Goal: Information Seeking & Learning: Check status

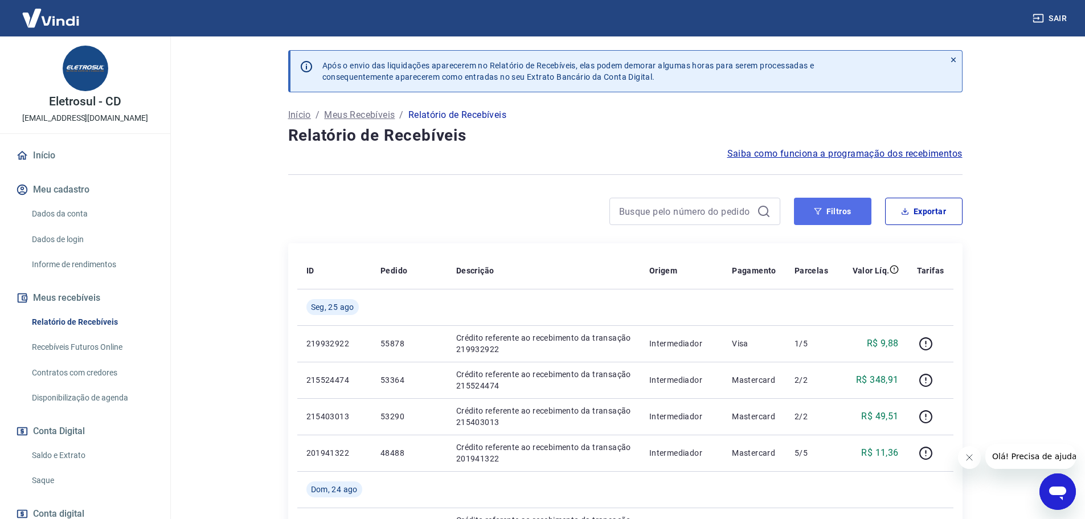
click at [853, 215] on button "Filtros" at bounding box center [832, 211] width 77 height 27
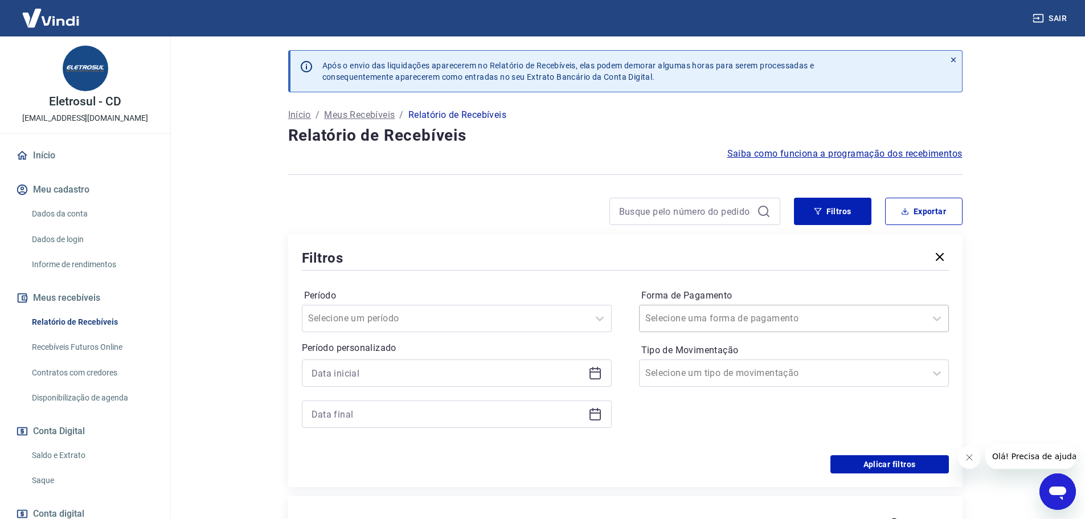
click at [732, 323] on input "Forma de Pagamento" at bounding box center [702, 319] width 115 height 14
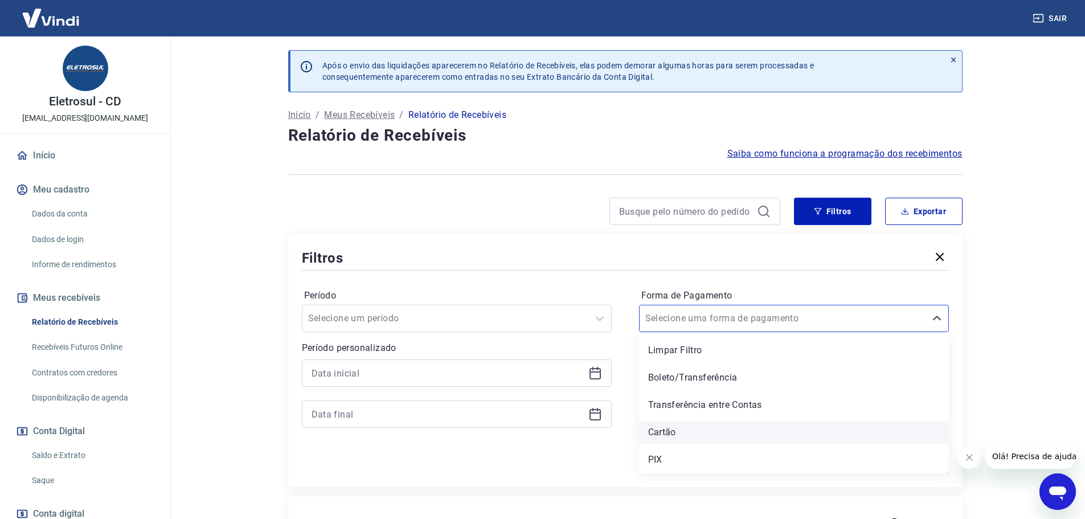
click at [712, 427] on div "Cartão" at bounding box center [794, 432] width 310 height 23
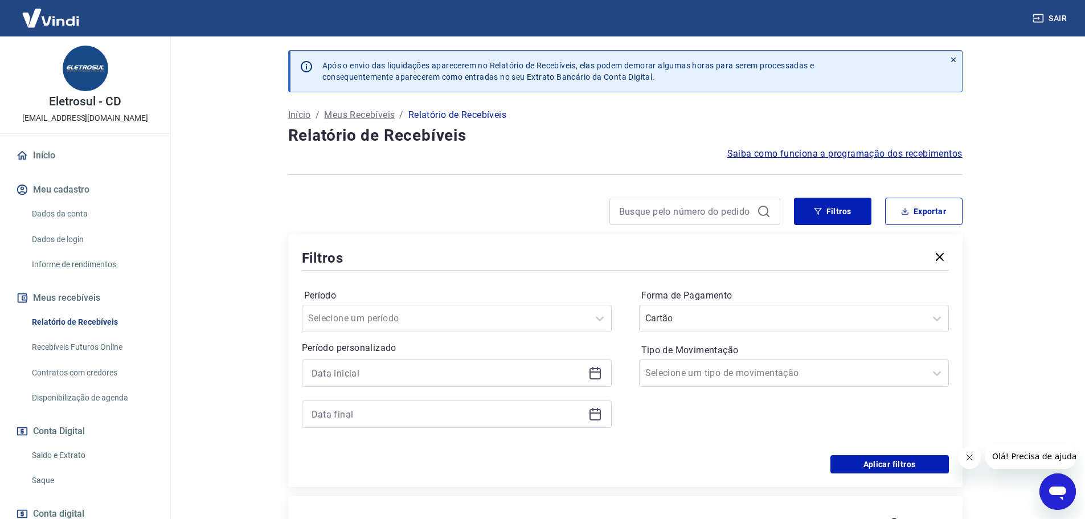
scroll to position [114, 0]
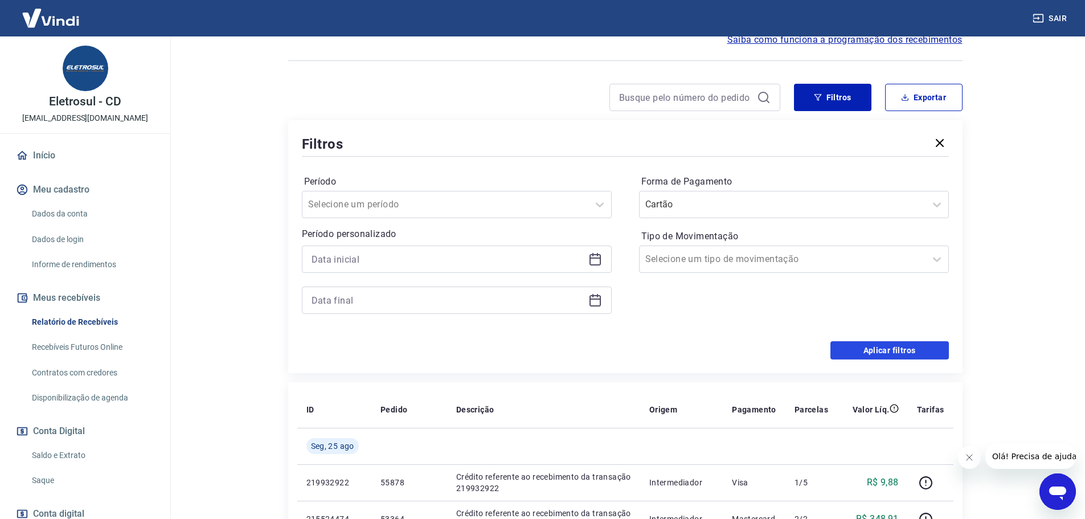
click at [931, 348] on button "Aplicar filtros" at bounding box center [890, 350] width 119 height 18
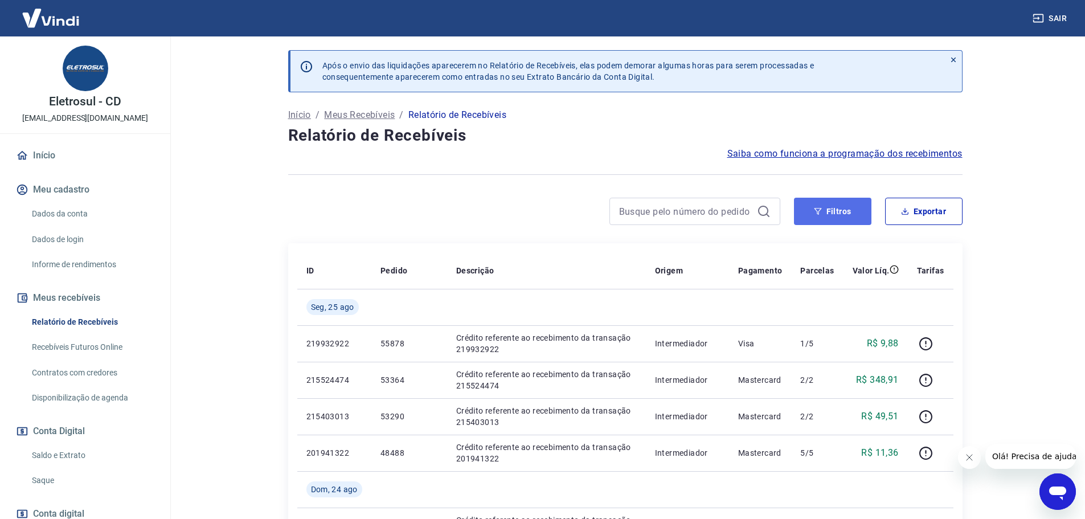
click at [846, 210] on button "Filtros" at bounding box center [832, 211] width 77 height 27
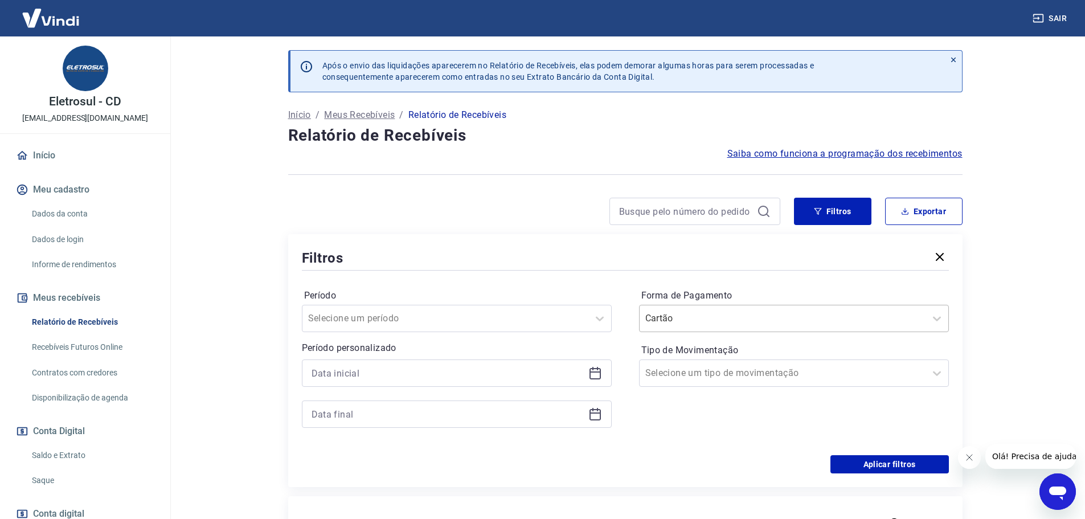
click at [722, 317] on input "Forma de Pagamento" at bounding box center [702, 319] width 115 height 14
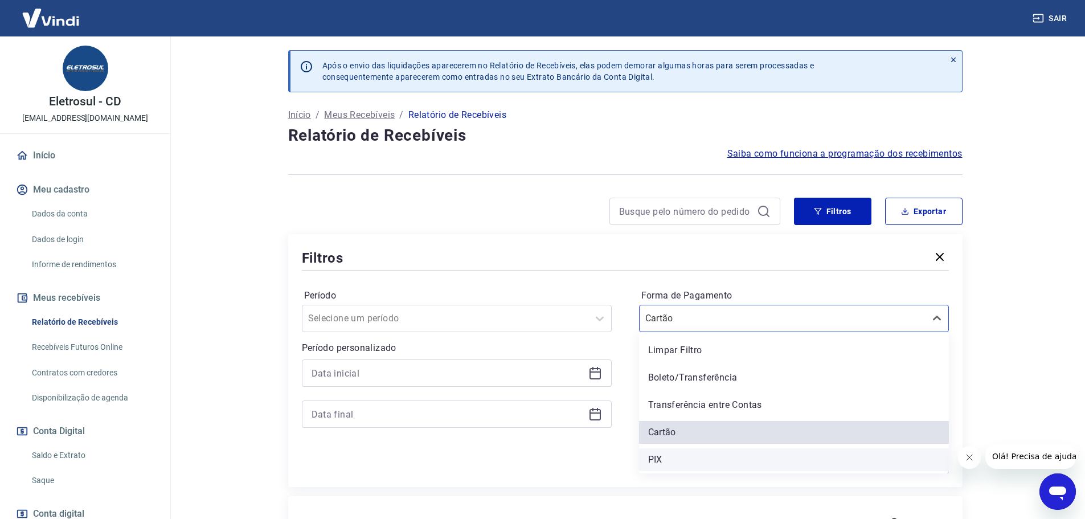
drag, startPoint x: 689, startPoint y: 448, endPoint x: 681, endPoint y: 460, distance: 14.6
click at [688, 451] on div "Limpar Filtro Boleto/Transferência Transferência entre Contas Cartão PIX" at bounding box center [794, 402] width 310 height 141
click at [681, 463] on div "PIX" at bounding box center [794, 459] width 310 height 23
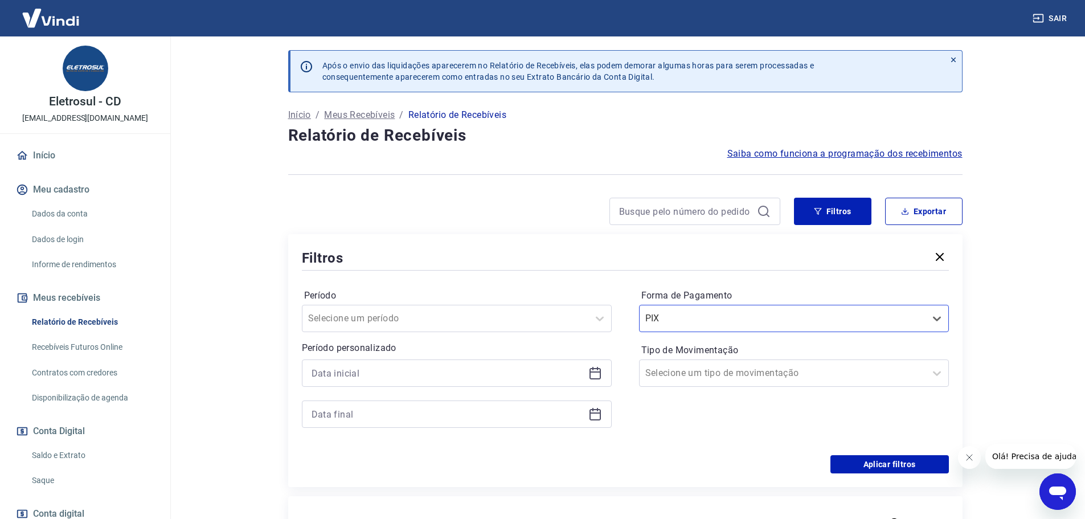
scroll to position [114, 0]
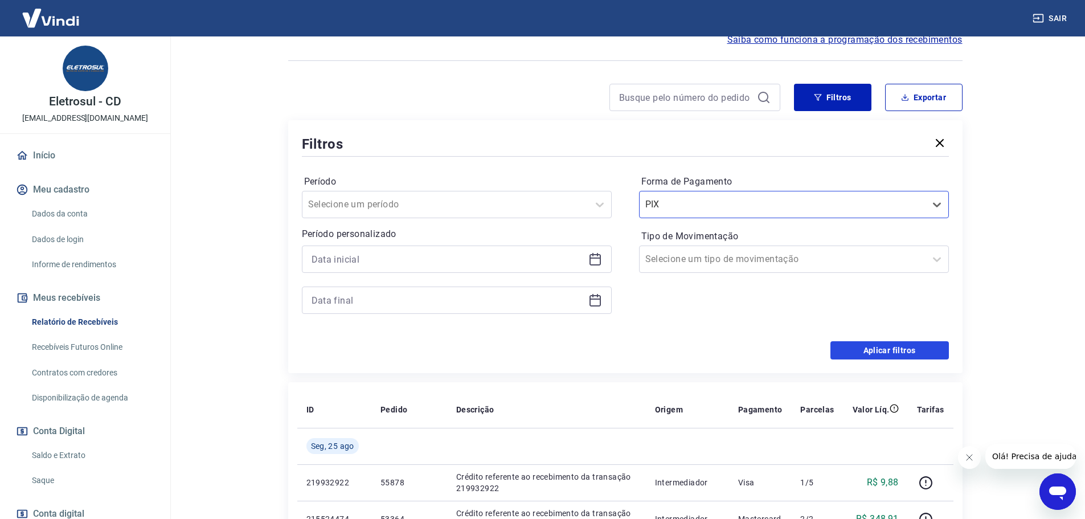
drag, startPoint x: 900, startPoint y: 347, endPoint x: 1006, endPoint y: 300, distance: 116.0
click at [900, 347] on button "Aplicar filtros" at bounding box center [890, 350] width 119 height 18
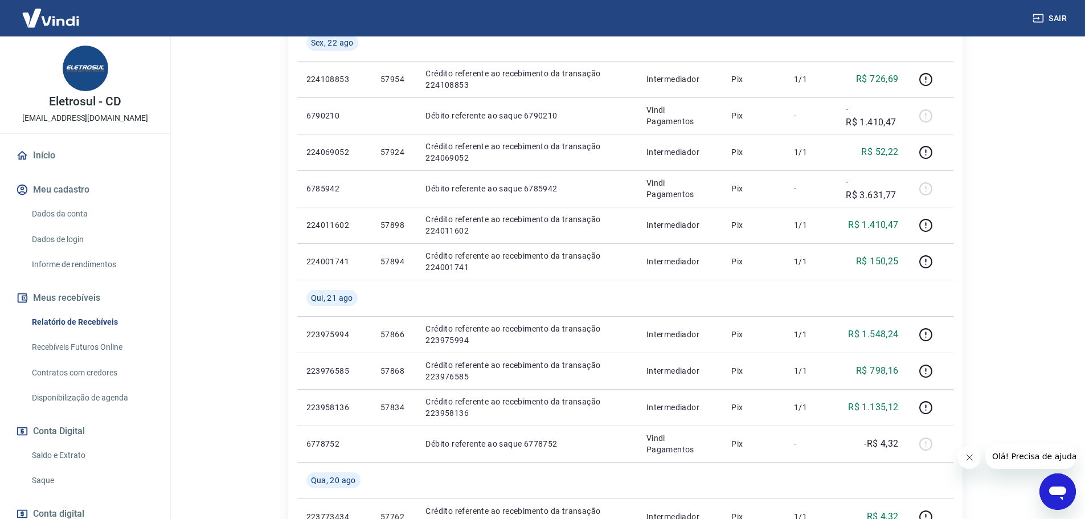
scroll to position [285, 0]
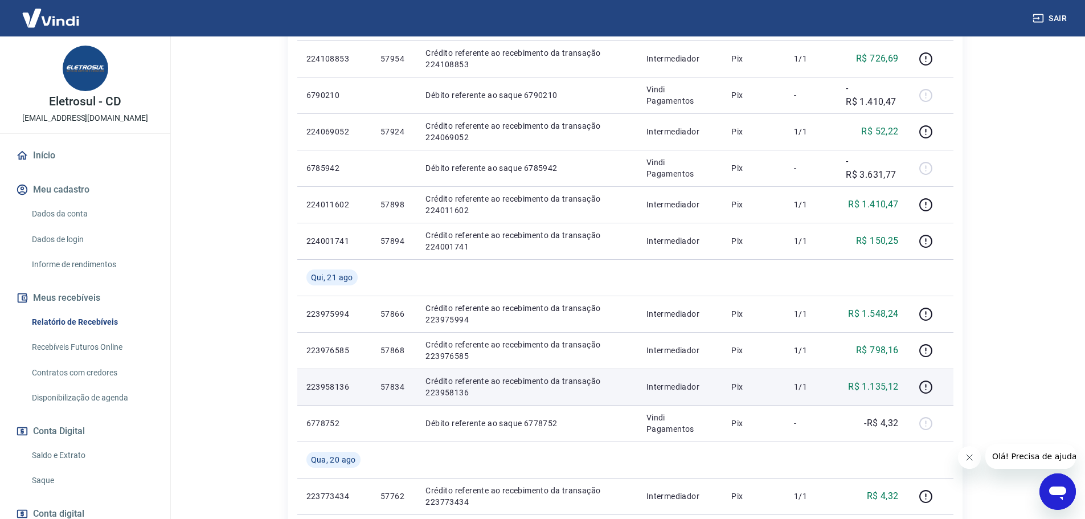
click at [389, 384] on p "57834" at bounding box center [394, 386] width 27 height 11
copy p "57834"
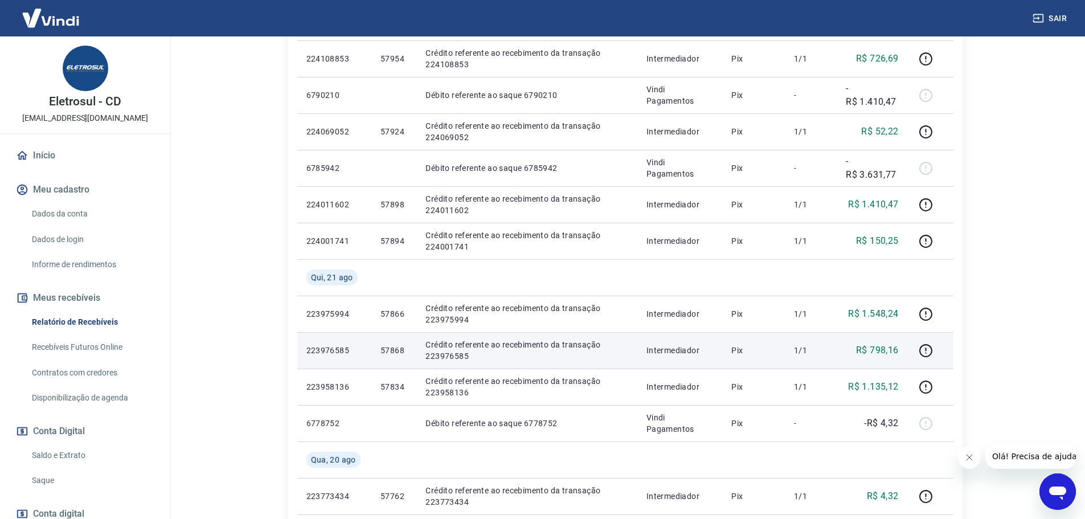
click at [399, 352] on p "57868" at bounding box center [394, 350] width 27 height 11
copy p "57868"
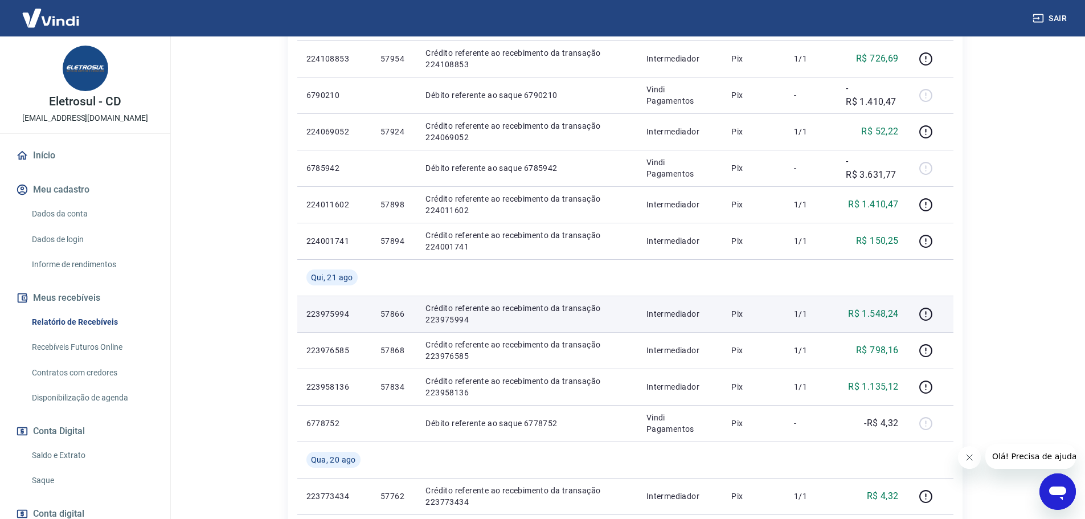
click at [394, 315] on p "57866" at bounding box center [394, 313] width 27 height 11
click at [394, 314] on p "57866" at bounding box center [394, 313] width 27 height 11
copy p "57866"
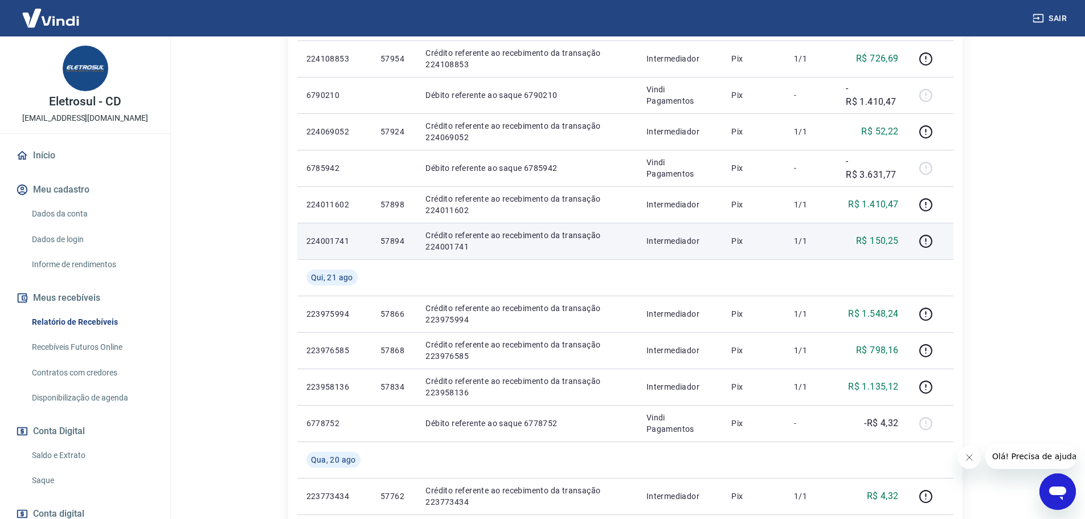
click at [398, 239] on p "57894" at bounding box center [394, 240] width 27 height 11
copy p "57894"
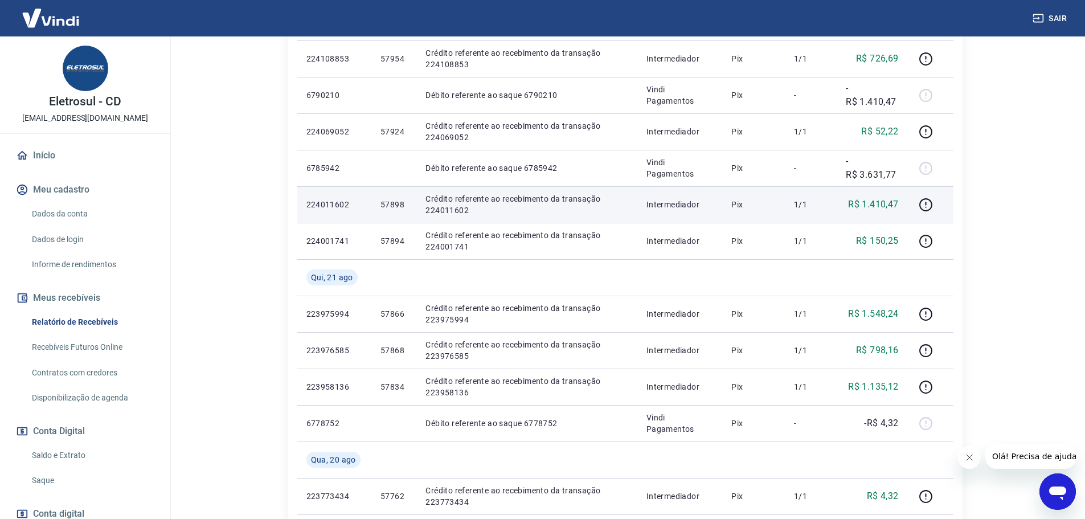
click at [390, 210] on td "57898" at bounding box center [393, 204] width 45 height 36
copy p "57898"
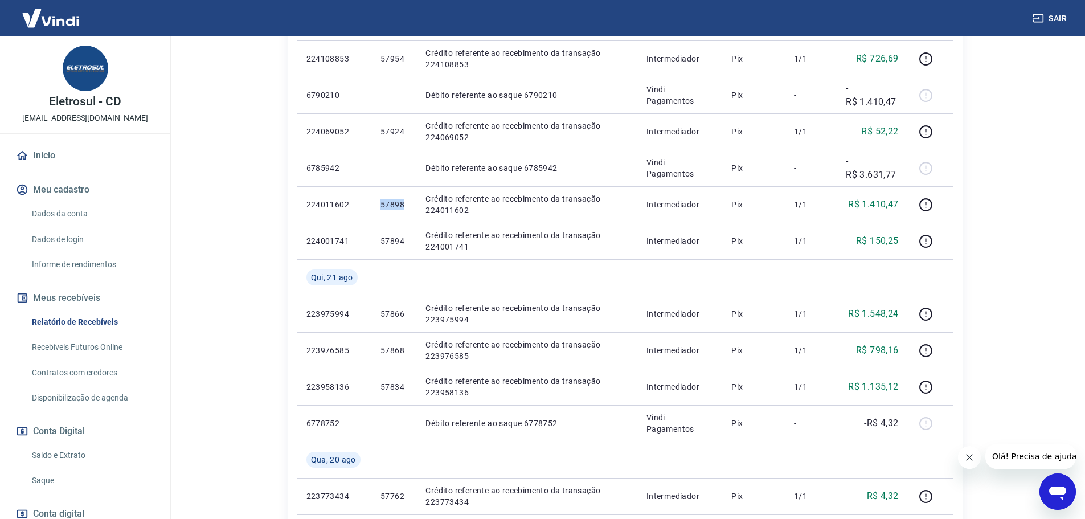
scroll to position [0, 0]
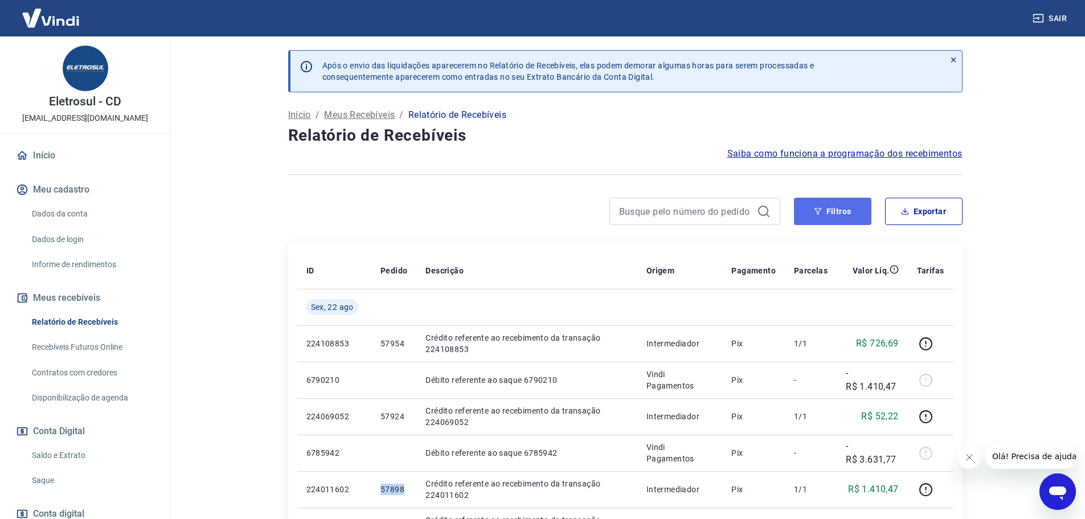
click at [835, 212] on button "Filtros" at bounding box center [832, 211] width 77 height 27
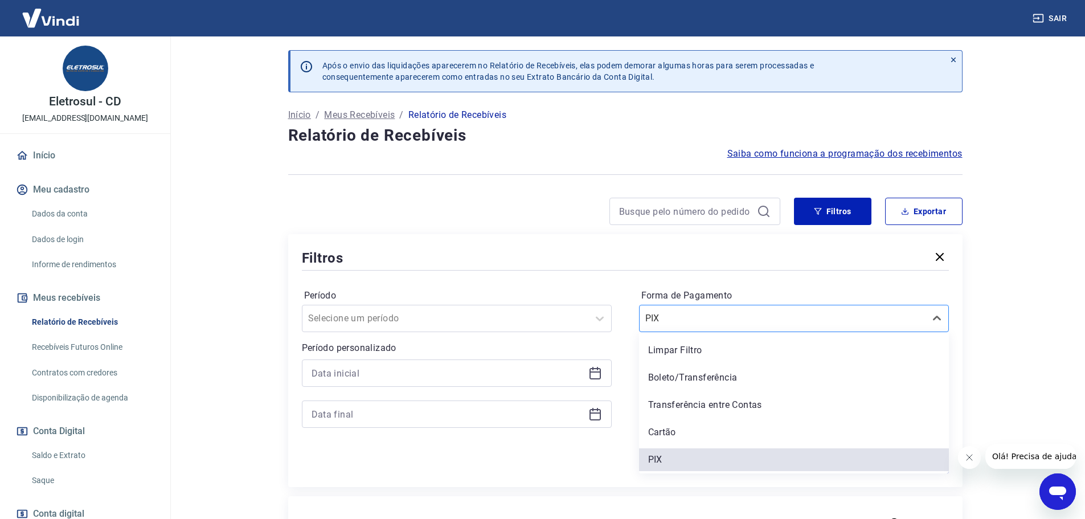
click at [687, 320] on input "Forma de Pagamento" at bounding box center [702, 319] width 115 height 14
click at [694, 429] on div "Cartão" at bounding box center [794, 432] width 310 height 23
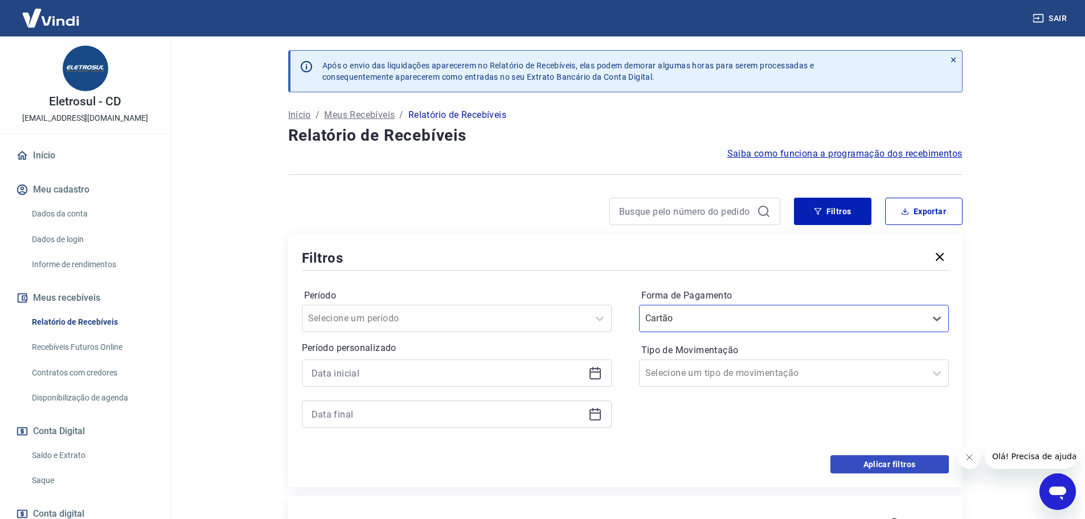
scroll to position [114, 0]
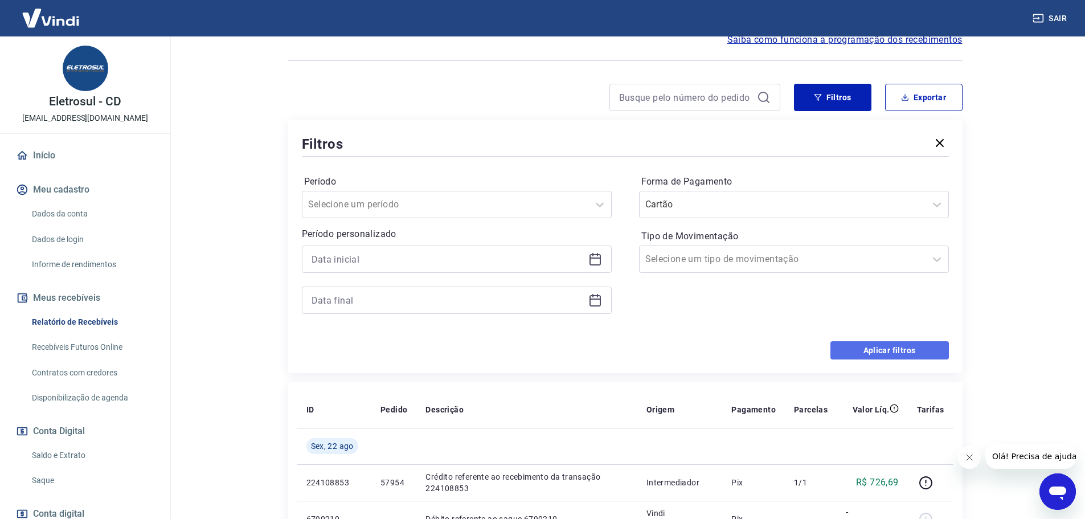
click at [895, 352] on button "Aplicar filtros" at bounding box center [890, 350] width 119 height 18
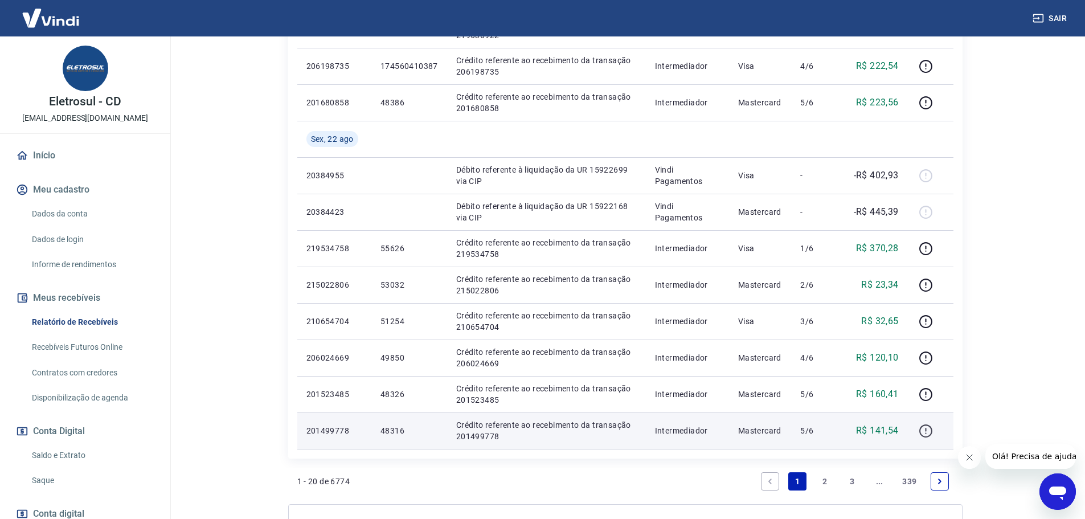
scroll to position [741, 0]
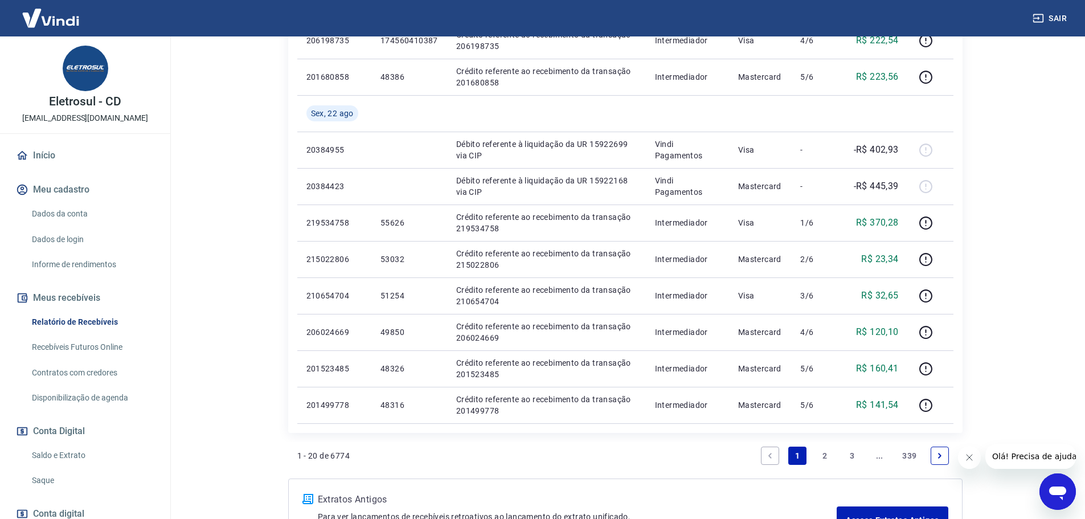
click at [933, 450] on link "Next page" at bounding box center [940, 456] width 18 height 18
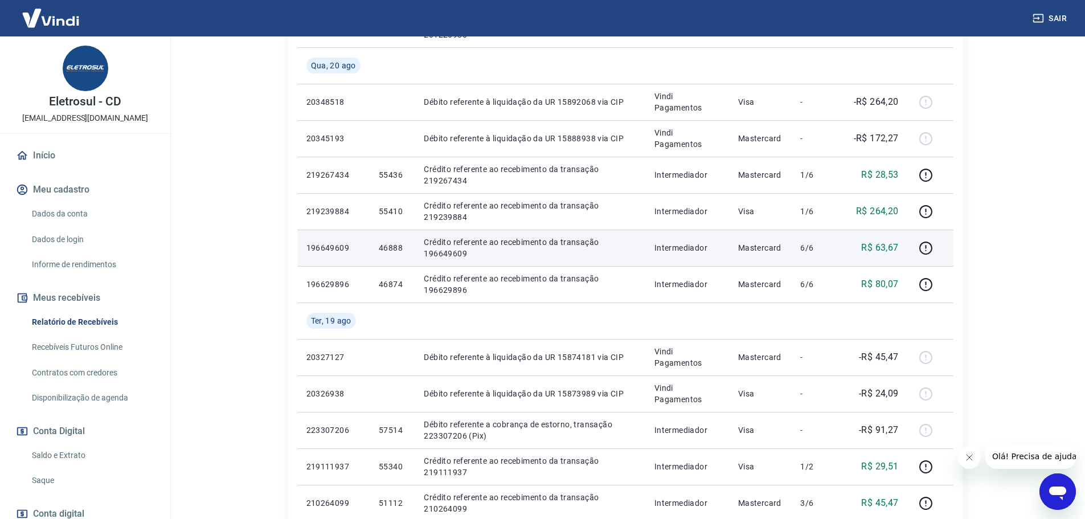
scroll to position [741, 0]
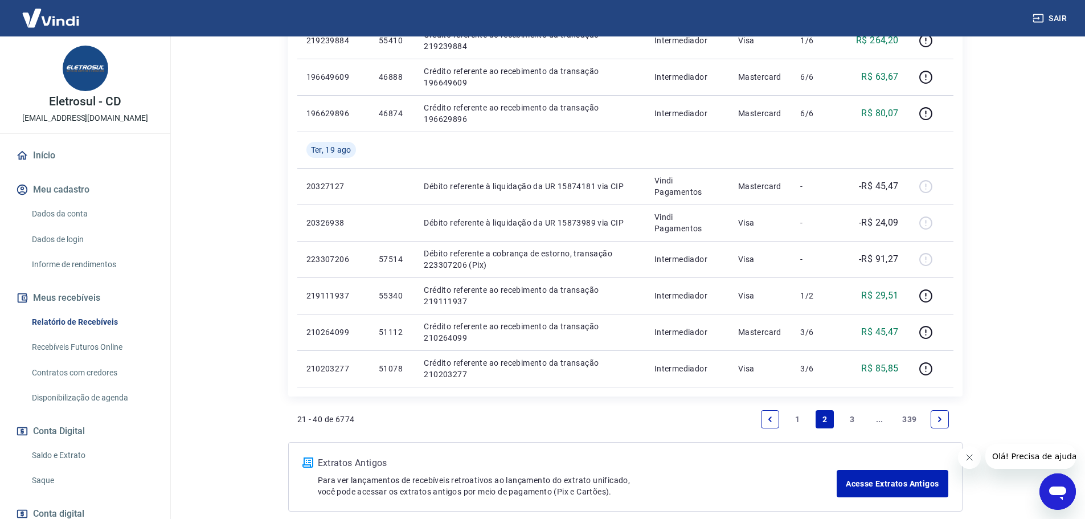
click at [774, 423] on icon "Previous page" at bounding box center [770, 419] width 8 height 8
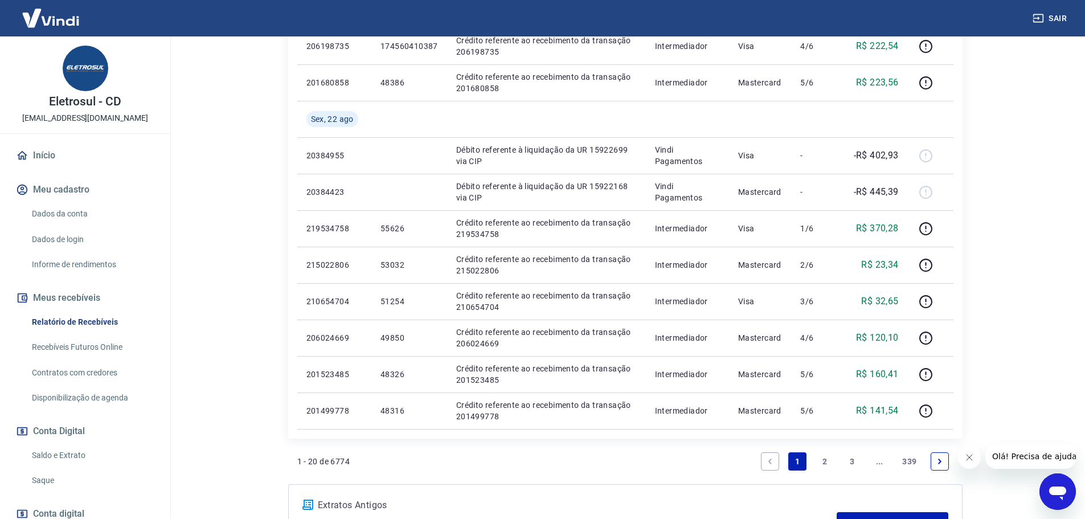
scroll to position [741, 0]
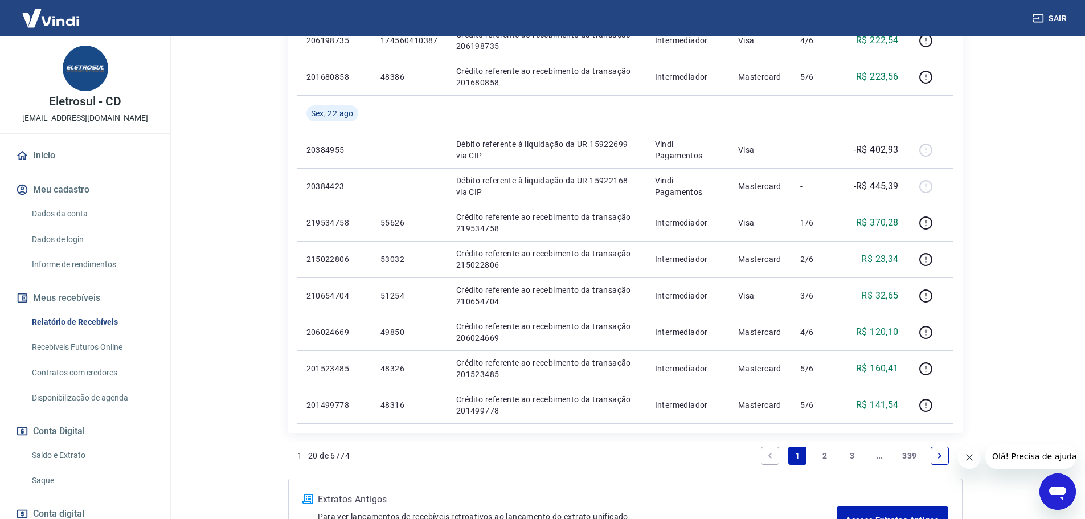
click at [939, 460] on link "Next page" at bounding box center [940, 456] width 18 height 18
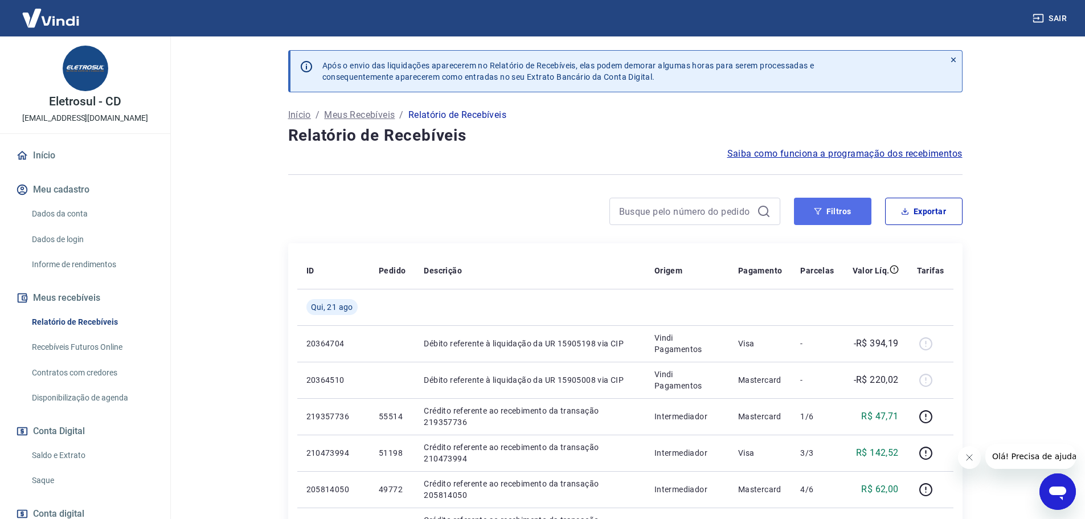
click at [849, 215] on button "Filtros" at bounding box center [832, 211] width 77 height 27
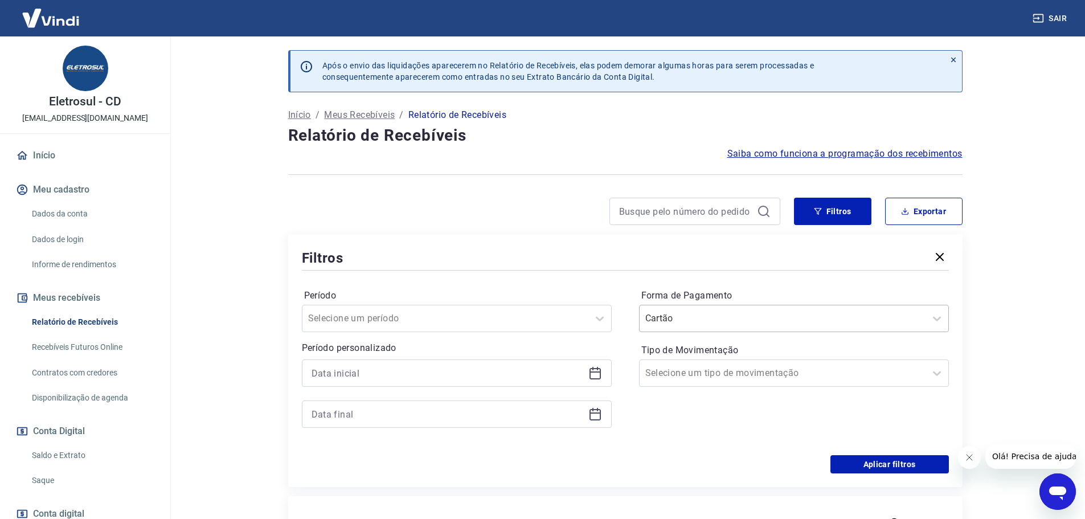
click at [679, 325] on div at bounding box center [782, 318] width 275 height 16
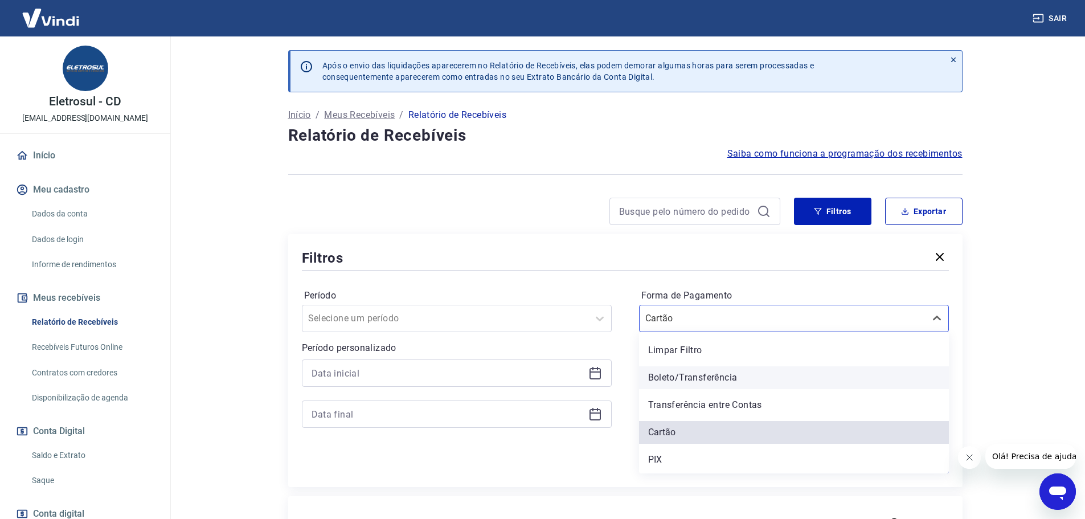
click at [687, 379] on div "Boleto/Transferência" at bounding box center [794, 377] width 310 height 23
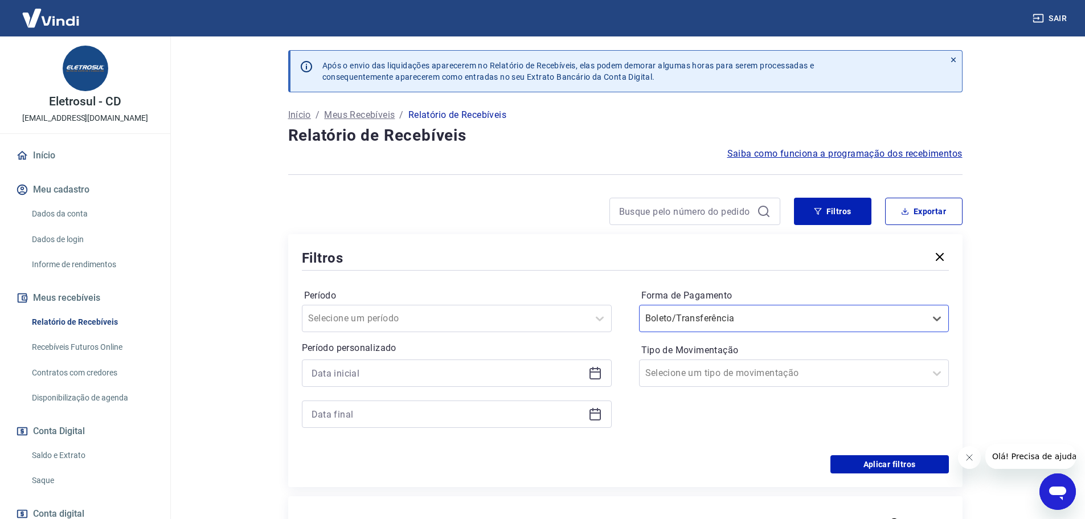
scroll to position [114, 0]
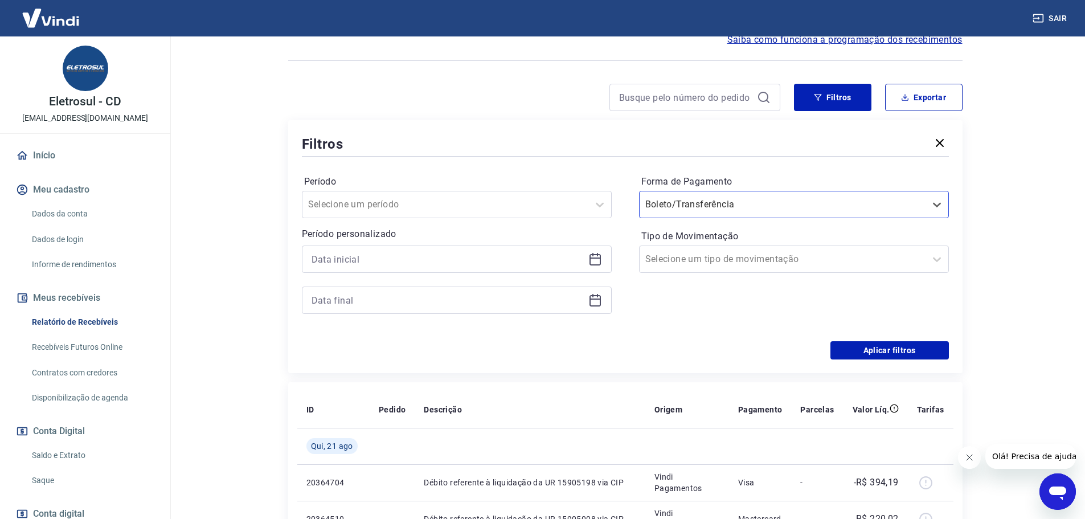
click at [901, 363] on div "Filtros Período Selecione um período Período personalizado Forma de Pagamento o…" at bounding box center [625, 246] width 675 height 253
click at [903, 356] on button "Aplicar filtros" at bounding box center [890, 350] width 119 height 18
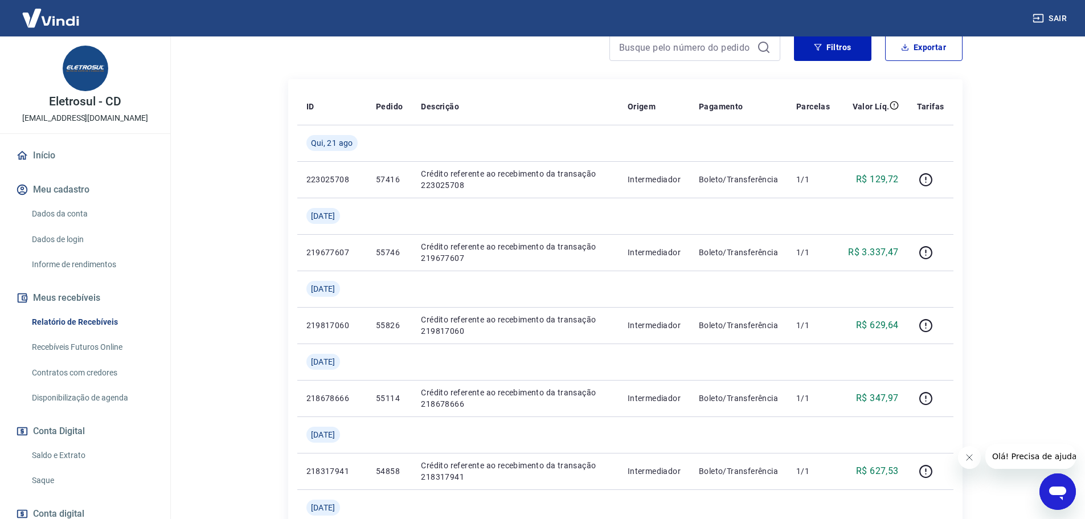
scroll to position [171, 0]
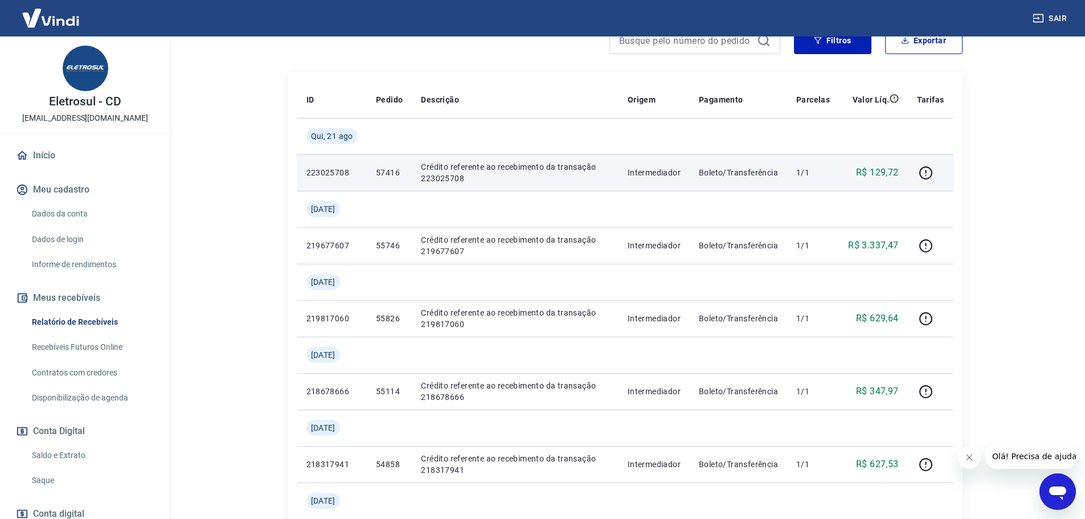
click at [379, 173] on p "57416" at bounding box center [389, 172] width 27 height 11
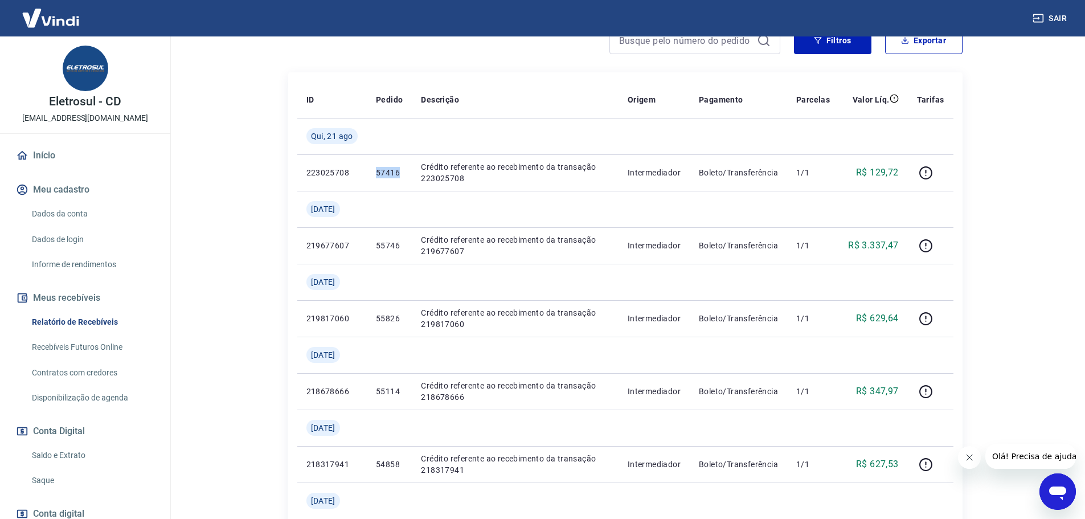
copy p "57416"
click at [831, 46] on button "Filtros" at bounding box center [832, 40] width 77 height 27
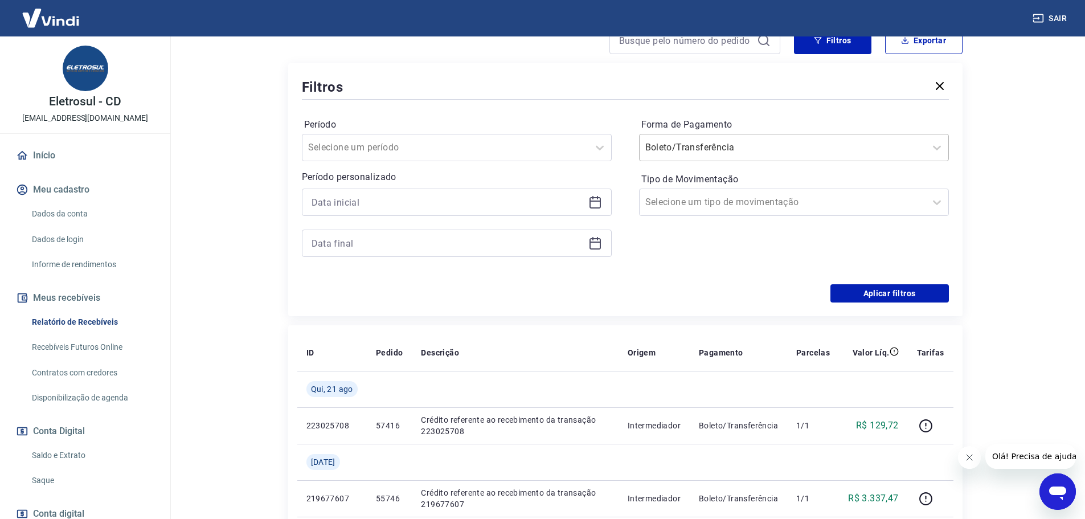
click at [753, 144] on div at bounding box center [782, 148] width 275 height 16
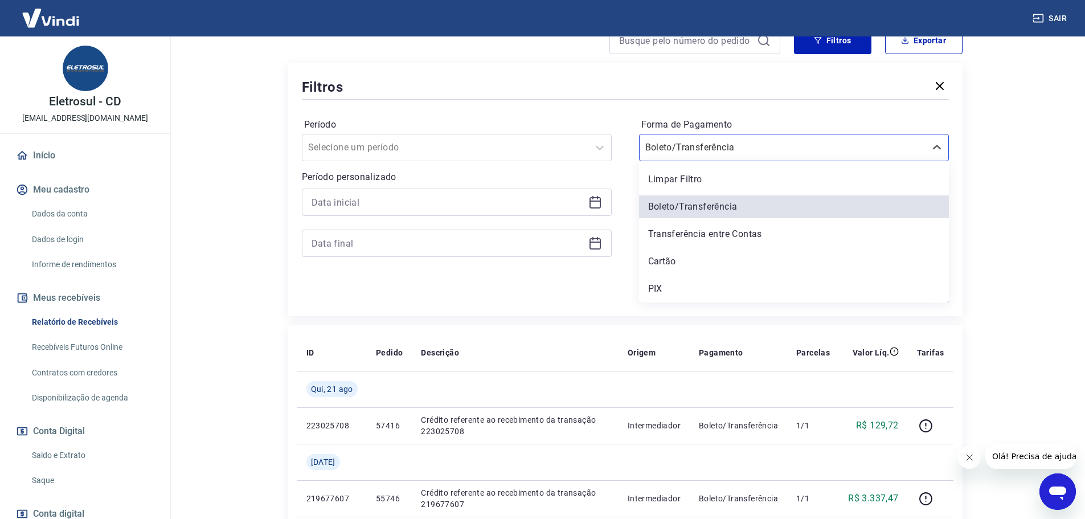
click at [677, 259] on div "Cartão" at bounding box center [794, 261] width 310 height 23
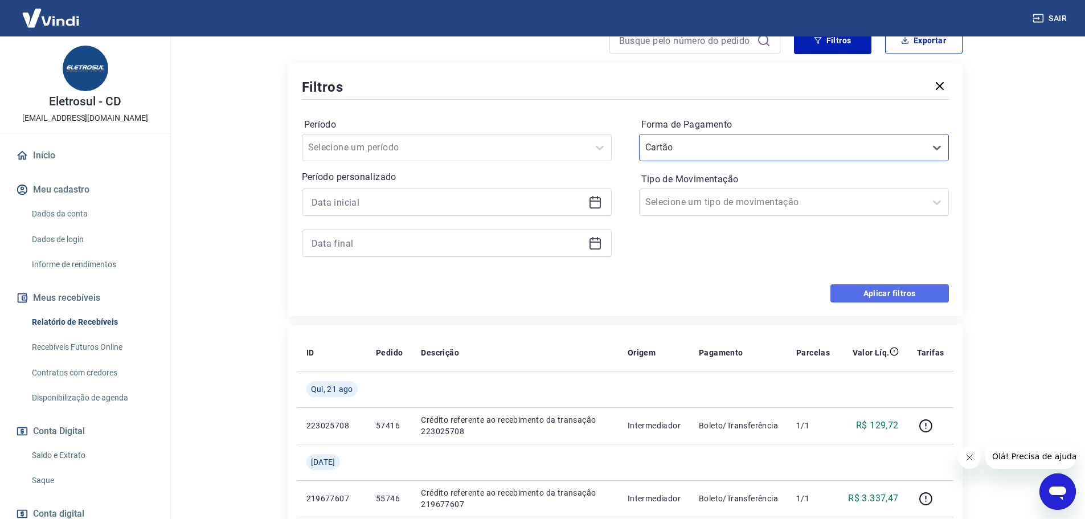
click at [902, 300] on button "Aplicar filtros" at bounding box center [890, 293] width 119 height 18
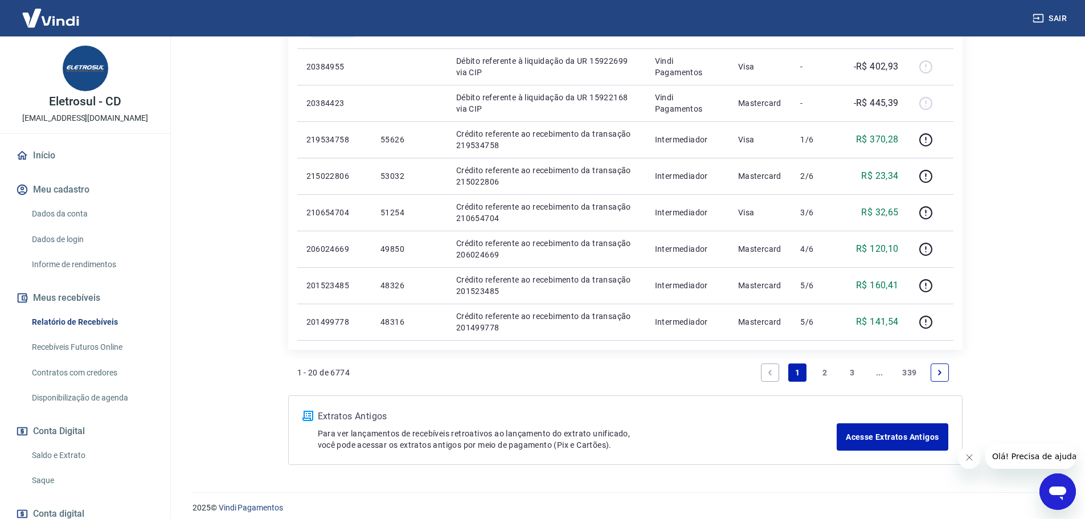
scroll to position [832, 0]
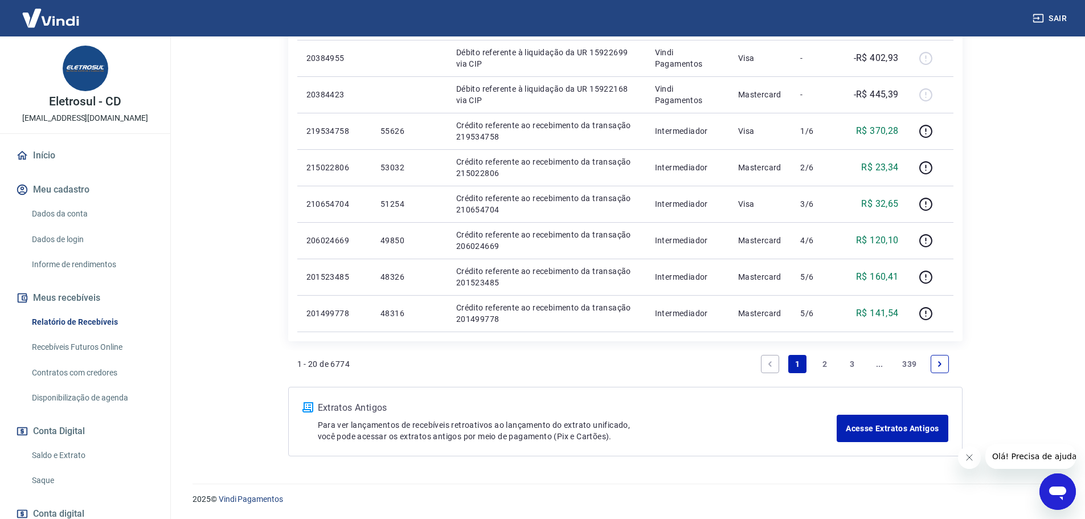
click at [941, 356] on link "Next page" at bounding box center [940, 364] width 18 height 18
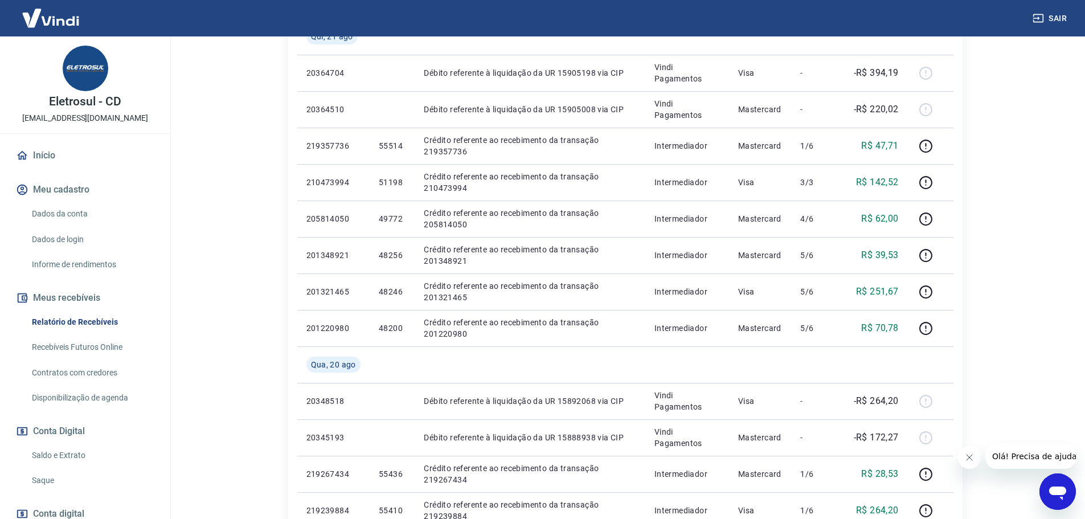
scroll to position [513, 0]
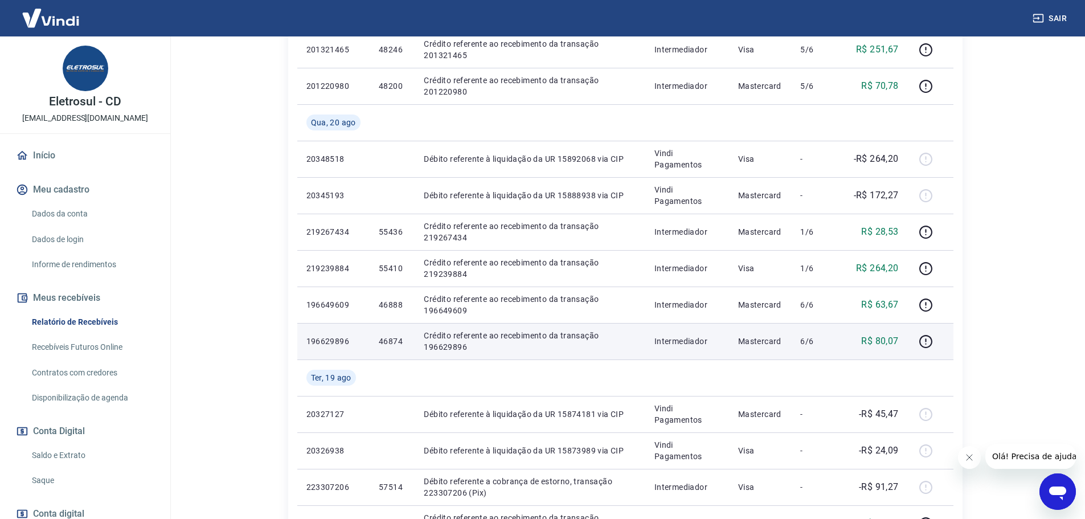
click at [399, 340] on p "46874" at bounding box center [392, 341] width 27 height 11
click at [388, 343] on p "46874" at bounding box center [392, 341] width 27 height 11
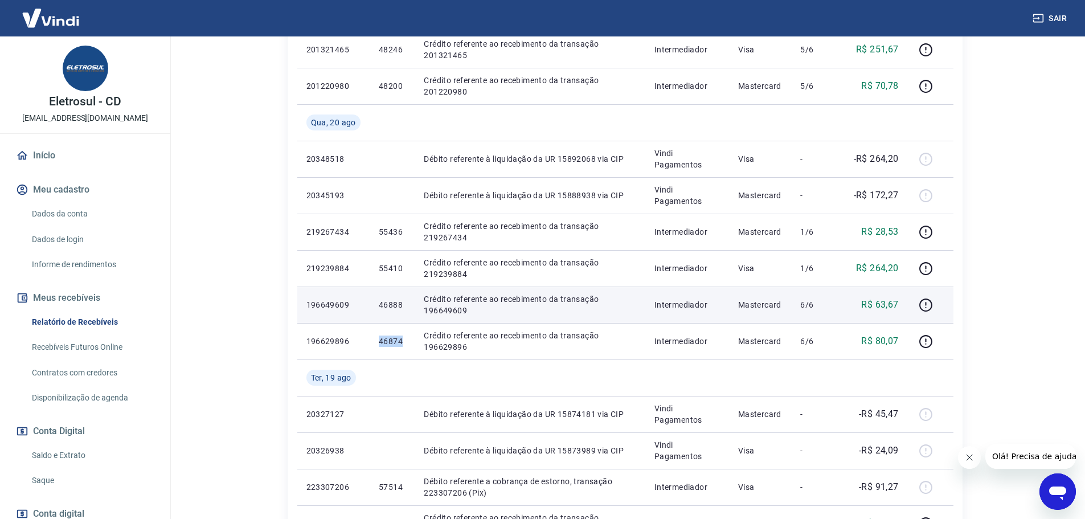
copy p "46874"
click at [391, 302] on p "46888" at bounding box center [392, 304] width 27 height 11
copy p "46888"
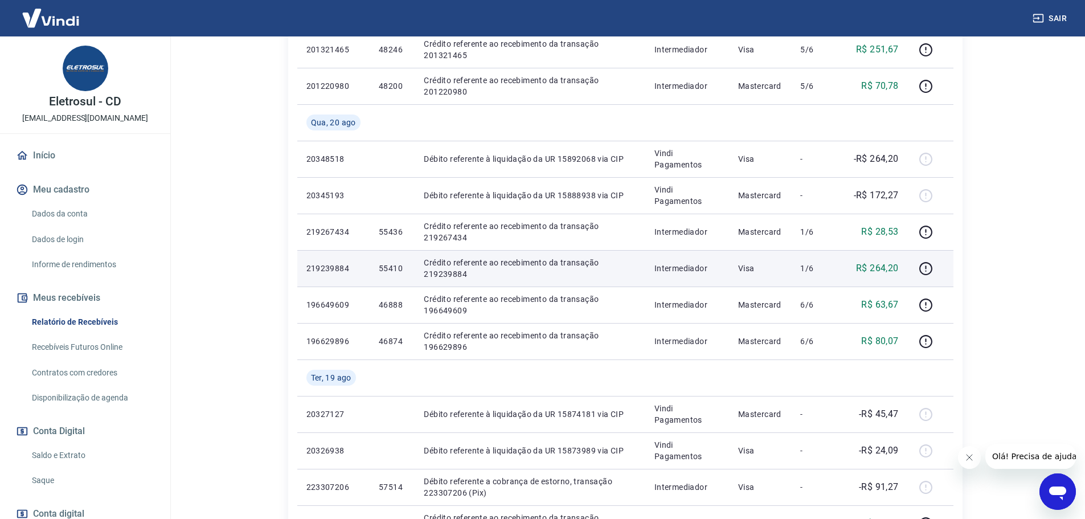
click at [396, 268] on p "55410" at bounding box center [392, 268] width 27 height 11
copy p "55410"
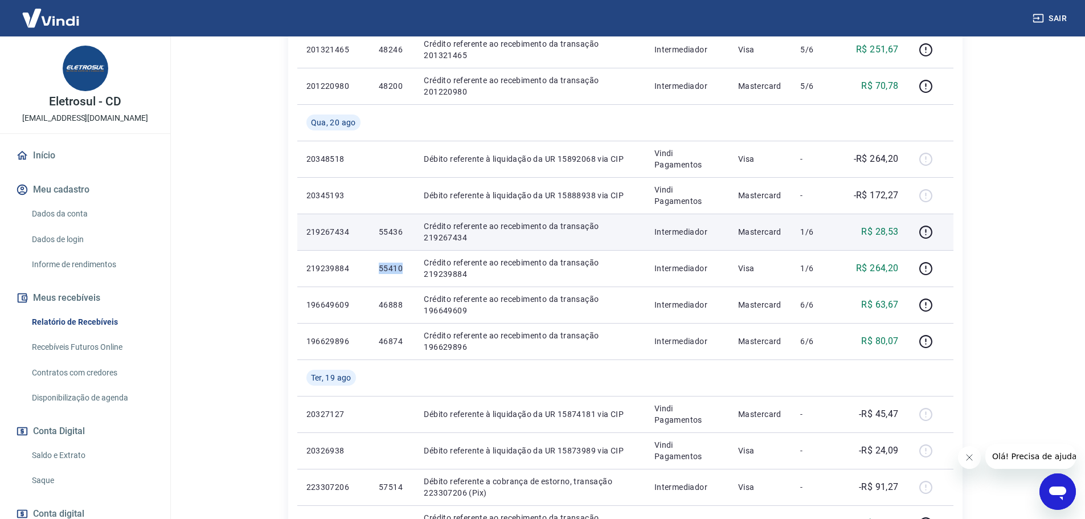
click at [395, 234] on p "55436" at bounding box center [392, 231] width 27 height 11
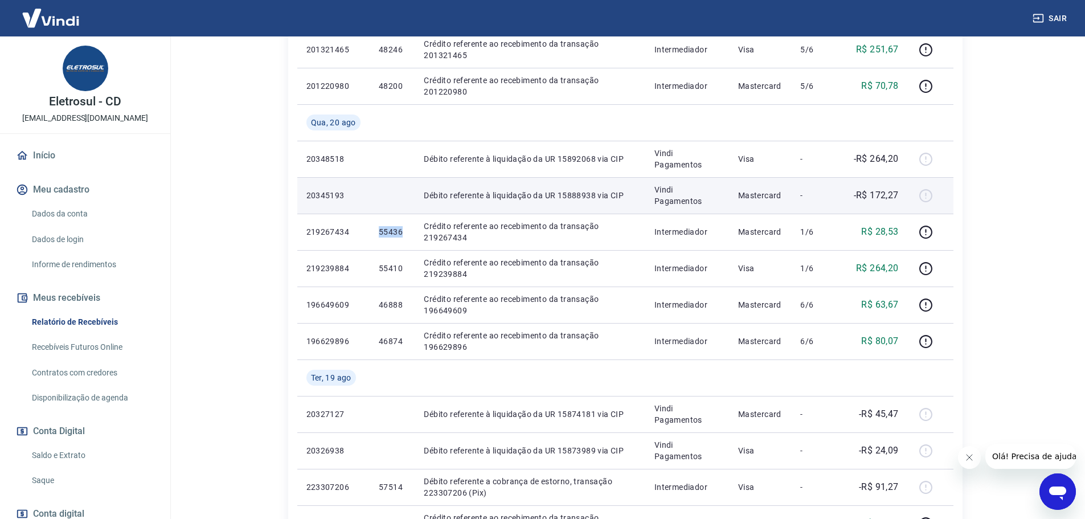
copy p "55436"
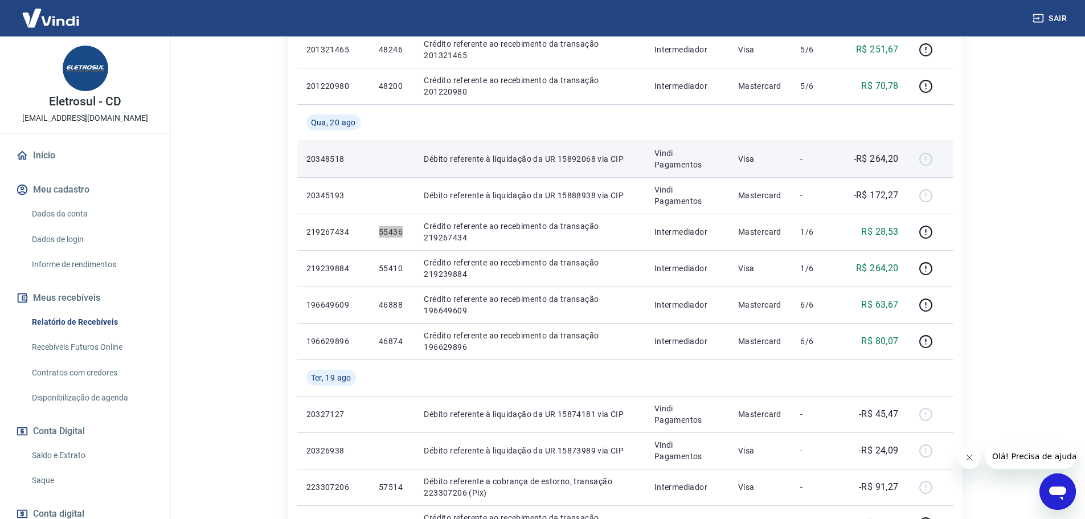
scroll to position [342, 0]
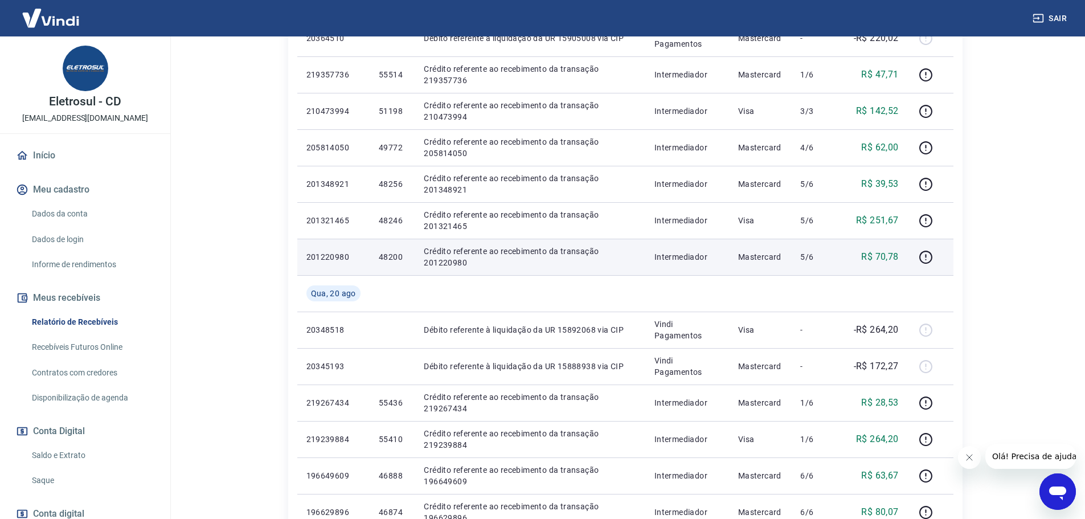
click at [388, 254] on p "48200" at bounding box center [392, 256] width 27 height 11
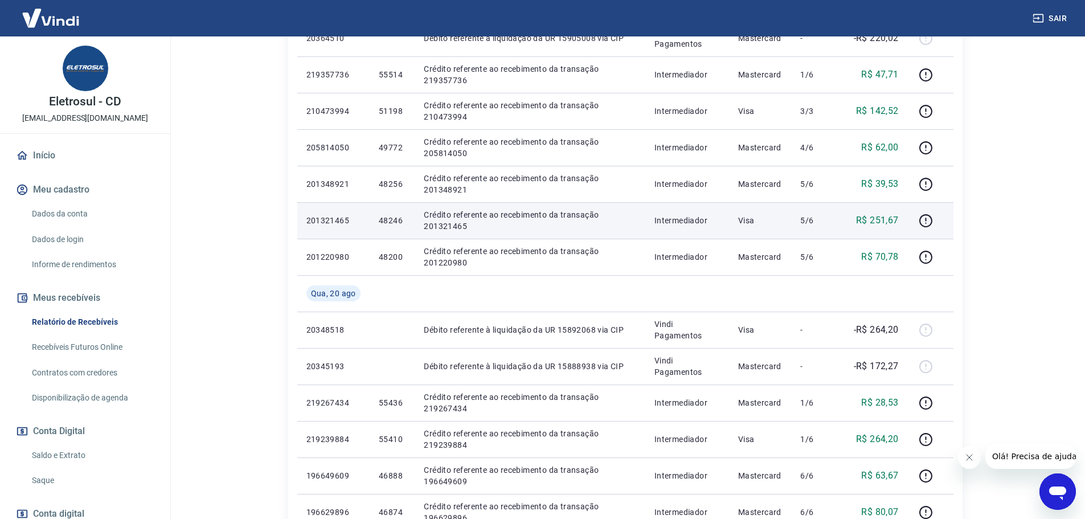
click at [391, 215] on p "48246" at bounding box center [392, 220] width 27 height 11
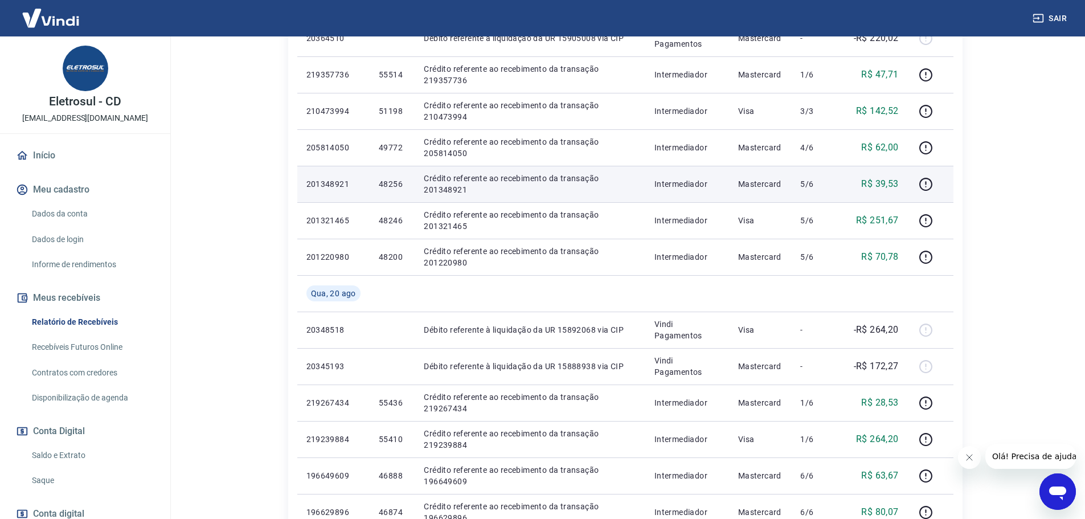
click at [389, 187] on p "48256" at bounding box center [392, 183] width 27 height 11
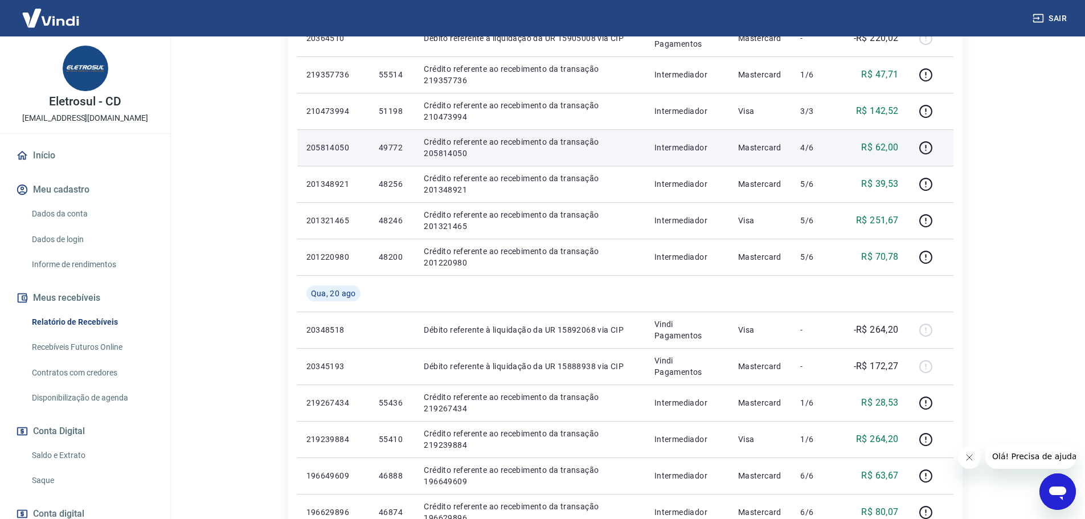
click at [386, 145] on p "49772" at bounding box center [392, 147] width 27 height 11
click at [389, 142] on p "49772" at bounding box center [392, 147] width 27 height 11
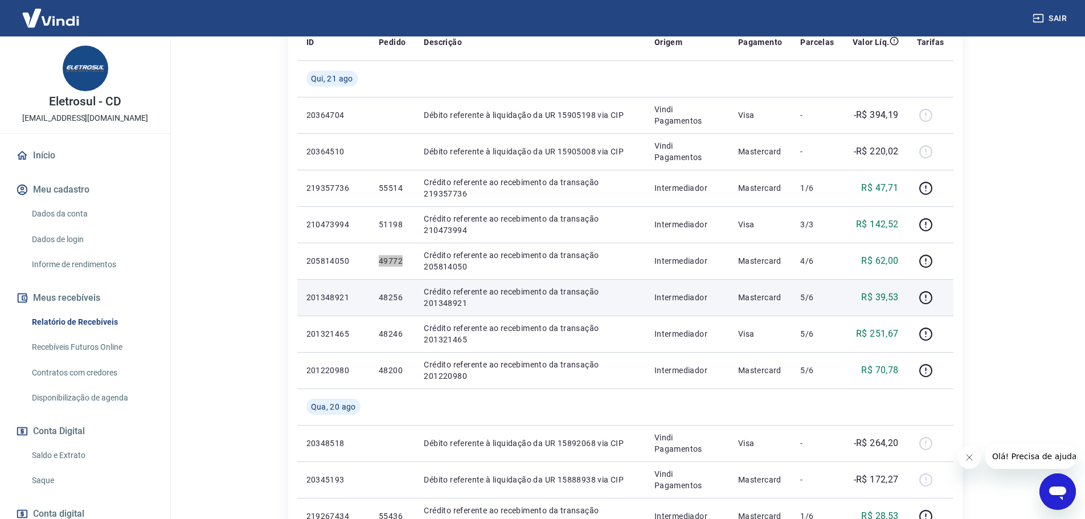
scroll to position [228, 0]
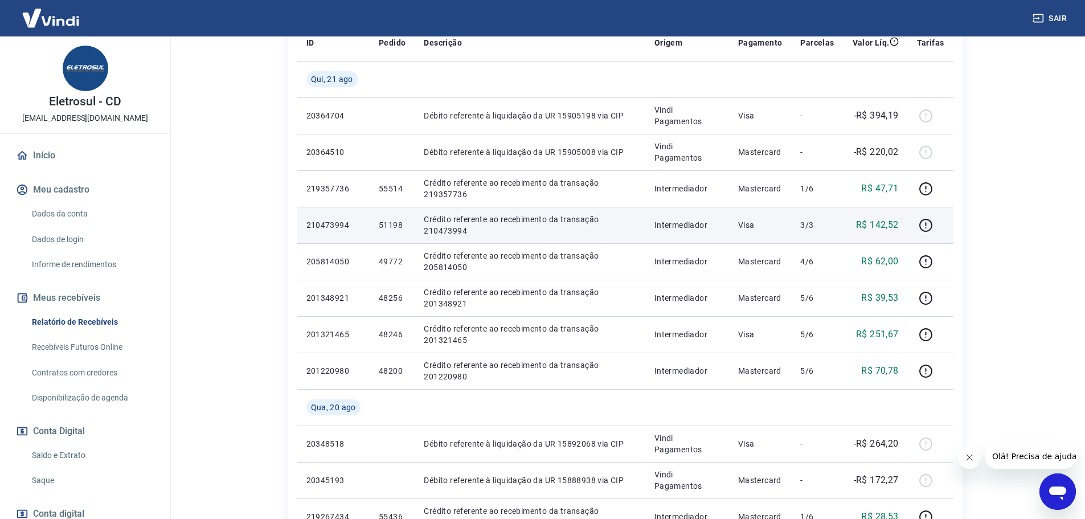
click at [388, 219] on p "51198" at bounding box center [392, 224] width 27 height 11
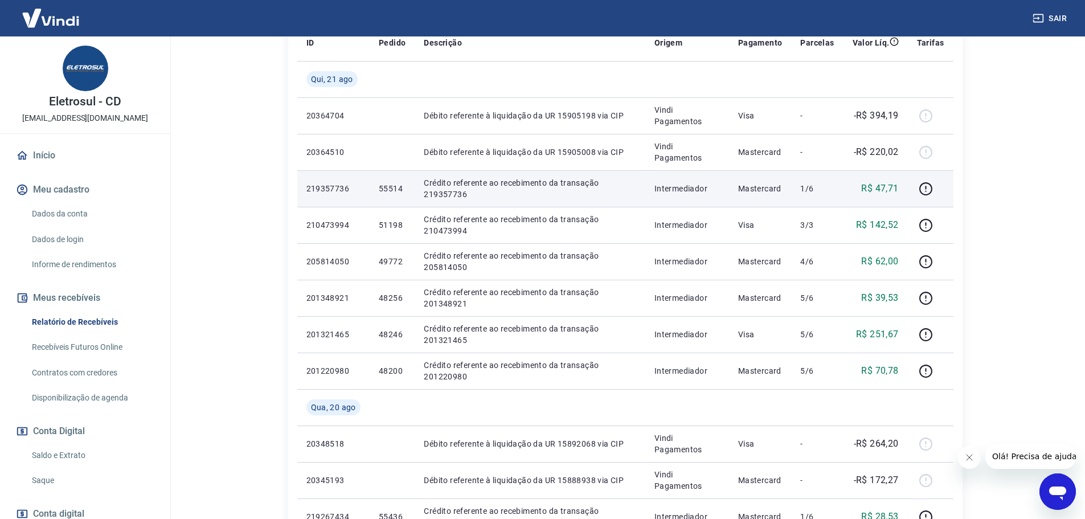
click at [385, 189] on p "55514" at bounding box center [392, 188] width 27 height 11
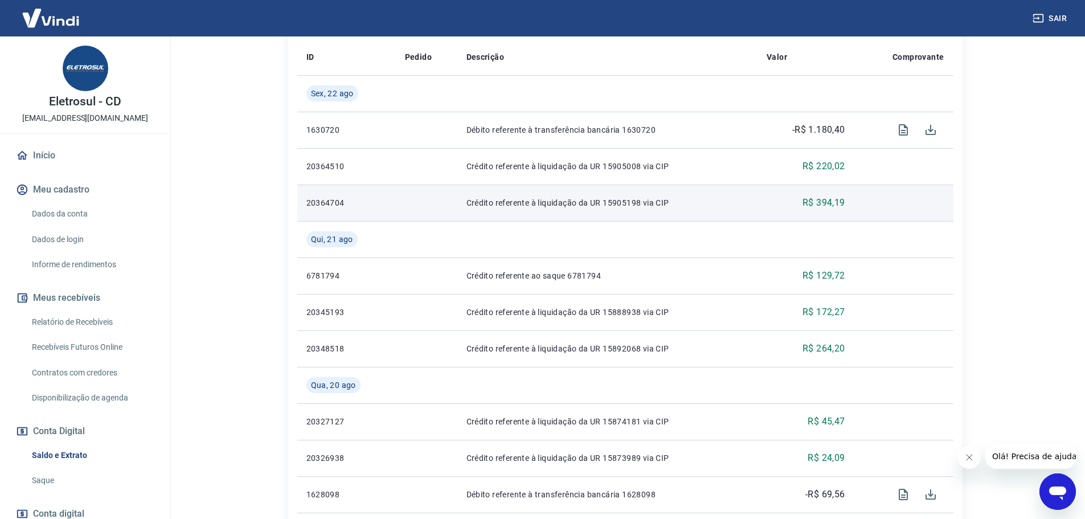
scroll to position [285, 0]
